Goal: Obtain resource: Download file/media

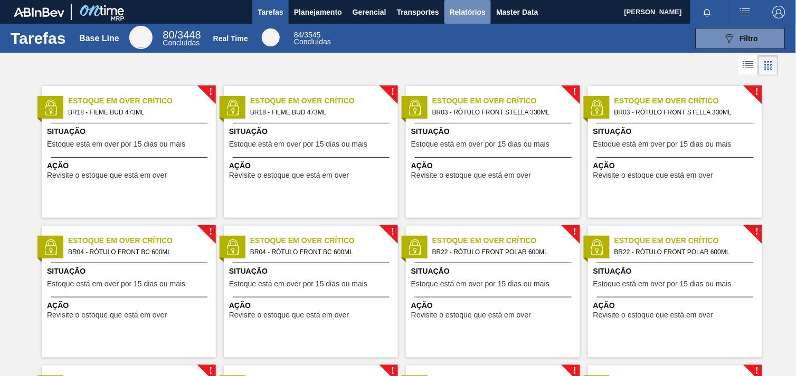
click at [470, 9] on span "Relatórios" at bounding box center [468, 12] width 36 height 13
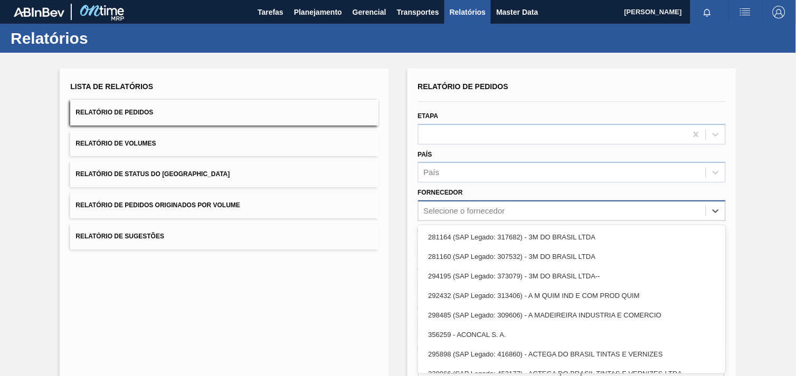
click at [497, 209] on div "Selecione o fornecedor" at bounding box center [562, 211] width 287 height 15
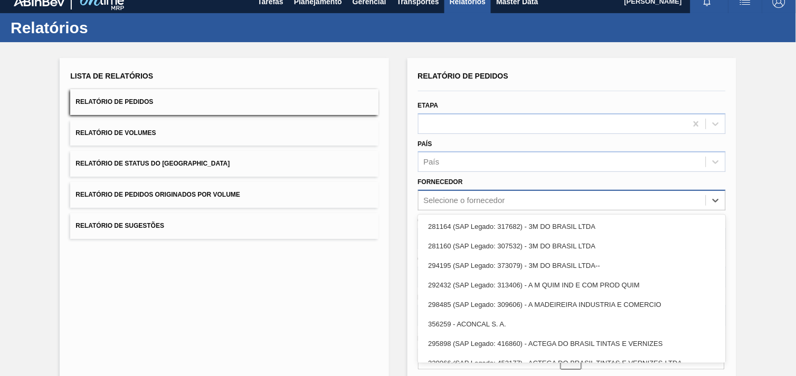
scroll to position [11, 0]
paste input "279493"
type input "279493"
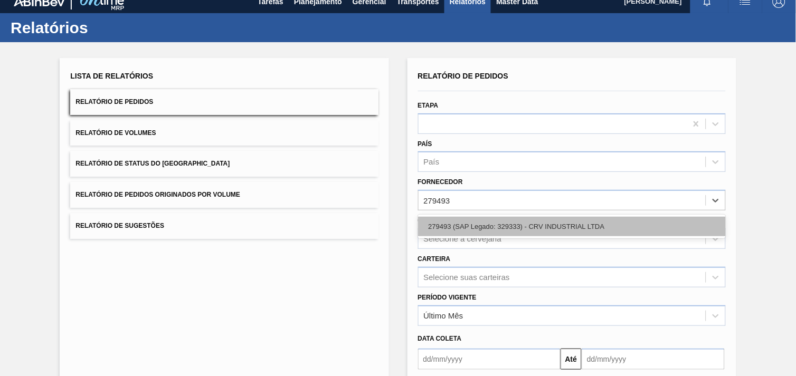
click at [500, 230] on div "279493 (SAP Legado: 329333) - CRV INDUSTRIAL LTDA" at bounding box center [572, 227] width 308 height 20
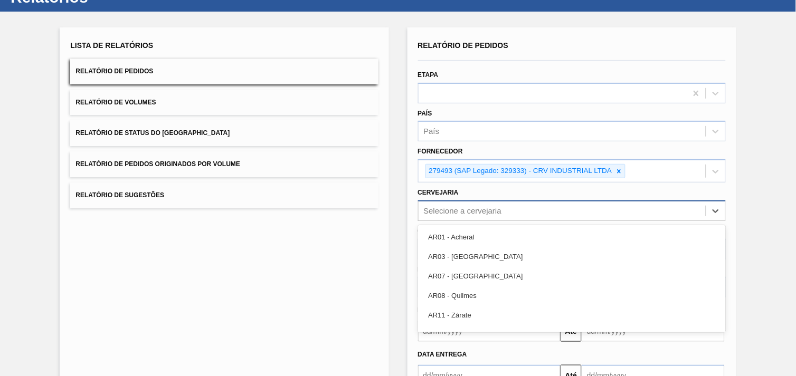
click at [476, 221] on div "option AR01 - Acheral focused, 1 of 93. 93 results available. Use Up and Down t…" at bounding box center [572, 211] width 308 height 21
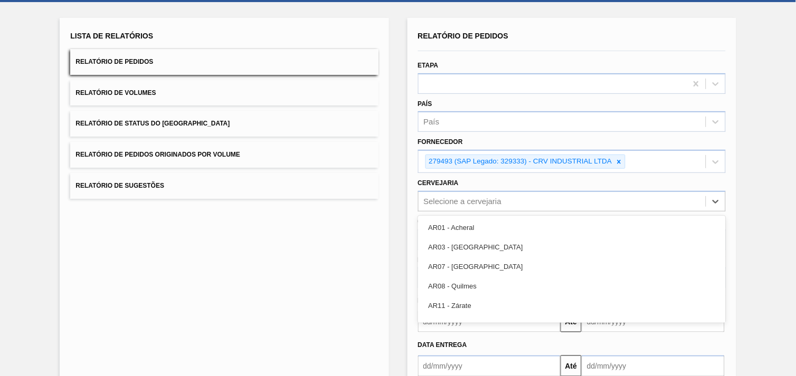
scroll to position [51, 0]
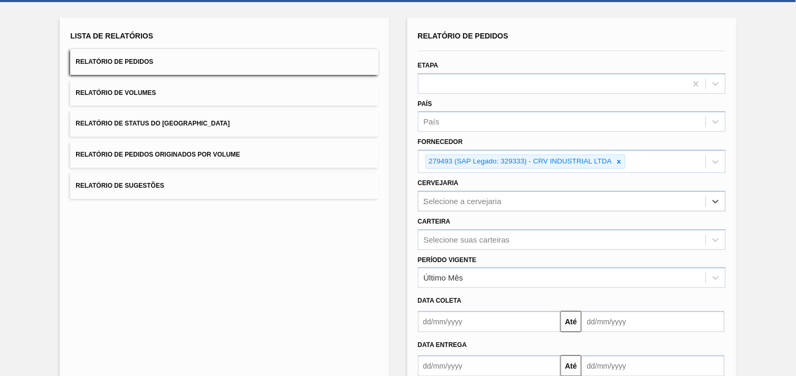
type input "23"
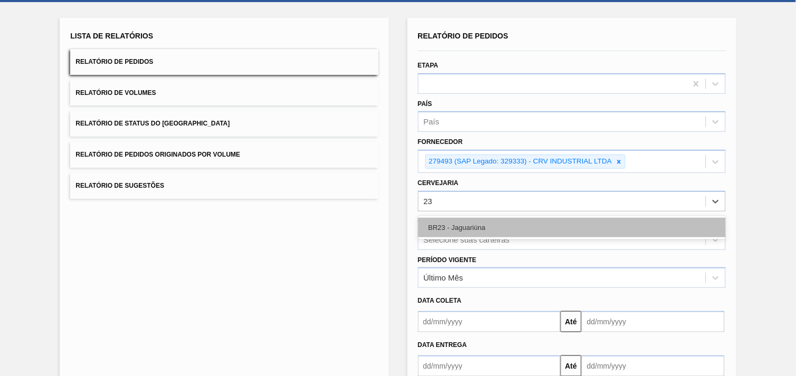
click at [463, 224] on div "BR23 - Jaguariúna" at bounding box center [572, 228] width 308 height 20
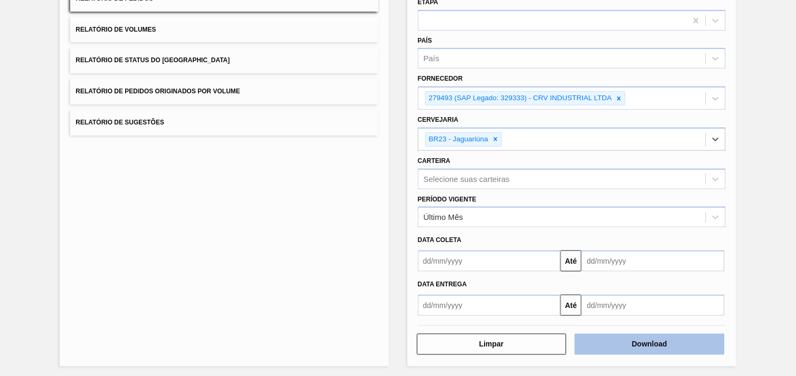
scroll to position [115, 0]
click at [668, 339] on button "Download" at bounding box center [650, 344] width 150 height 21
